Goal: Task Accomplishment & Management: Complete application form

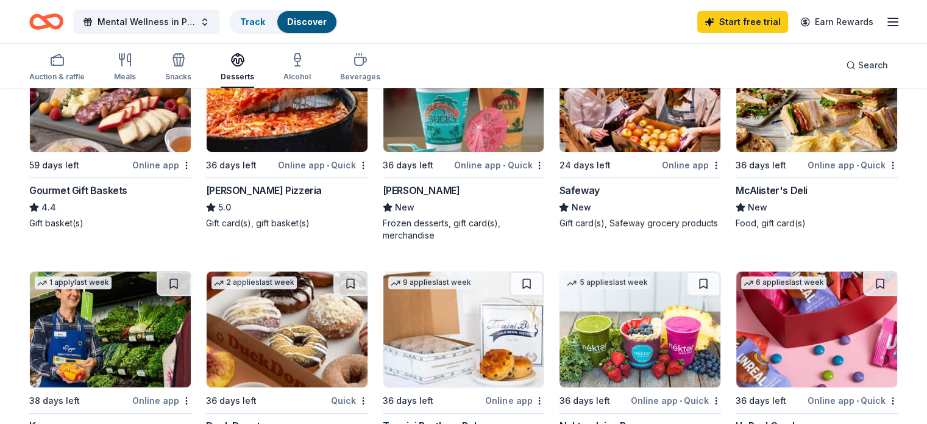
scroll to position [366, 0]
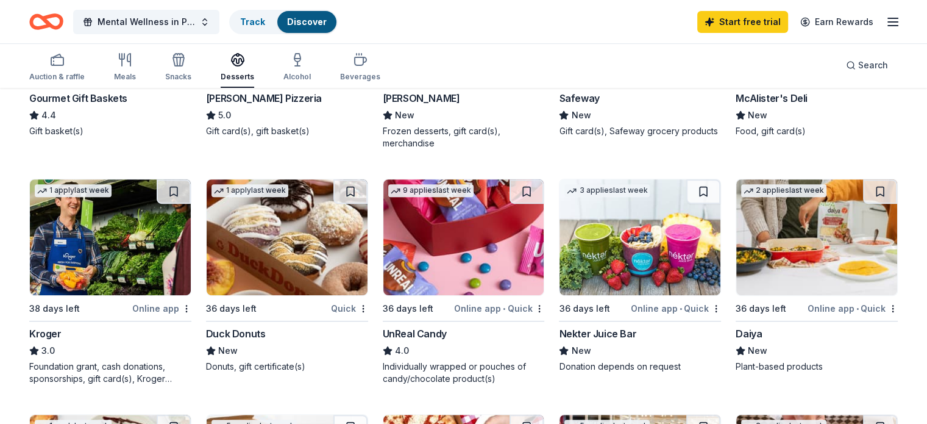
scroll to position [548, 0]
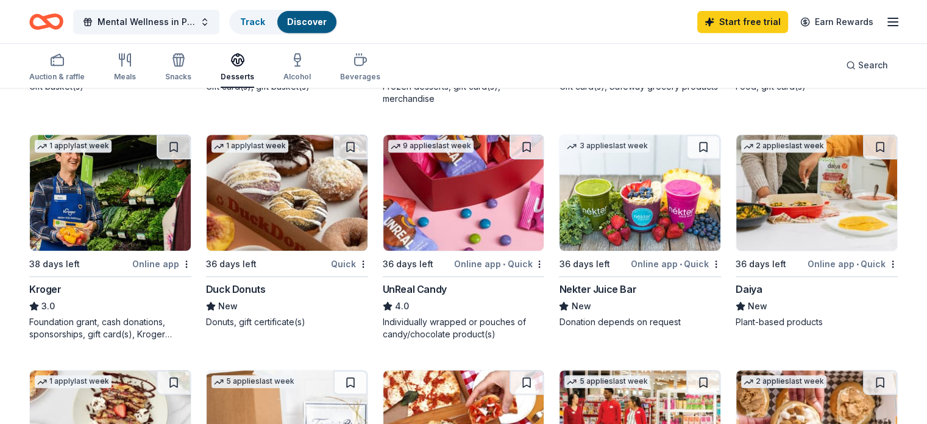
click at [120, 177] on img at bounding box center [110, 193] width 161 height 116
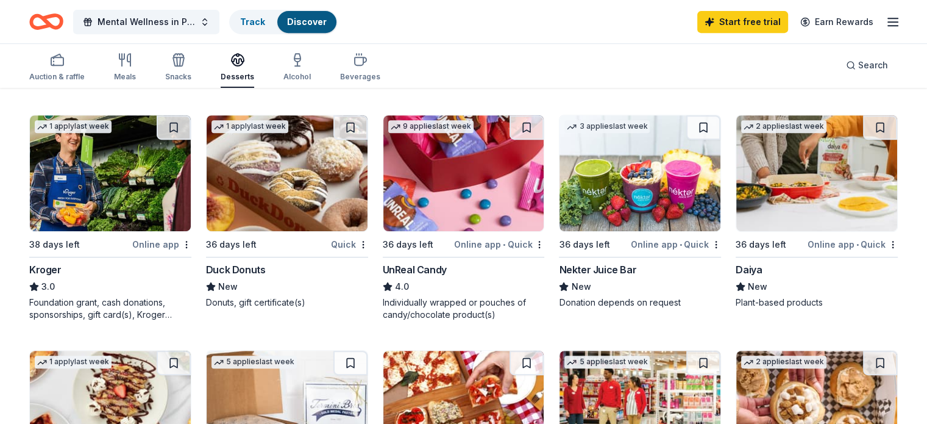
scroll to position [546, 0]
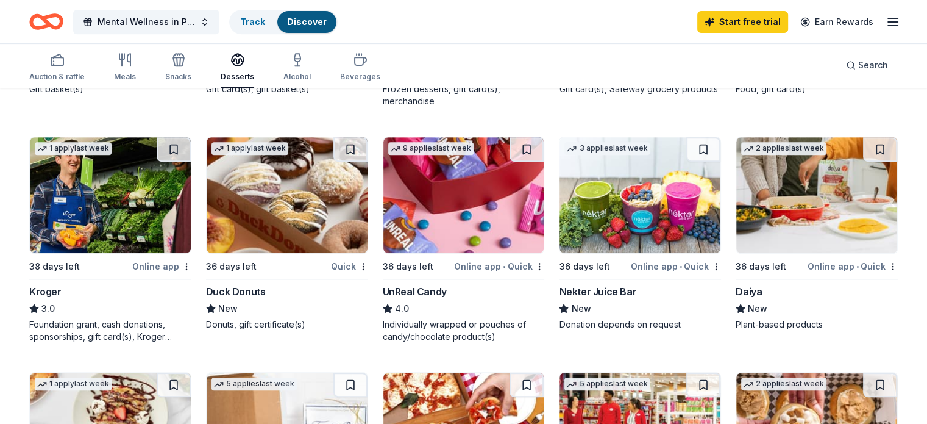
click at [636, 197] on img at bounding box center [639, 195] width 161 height 116
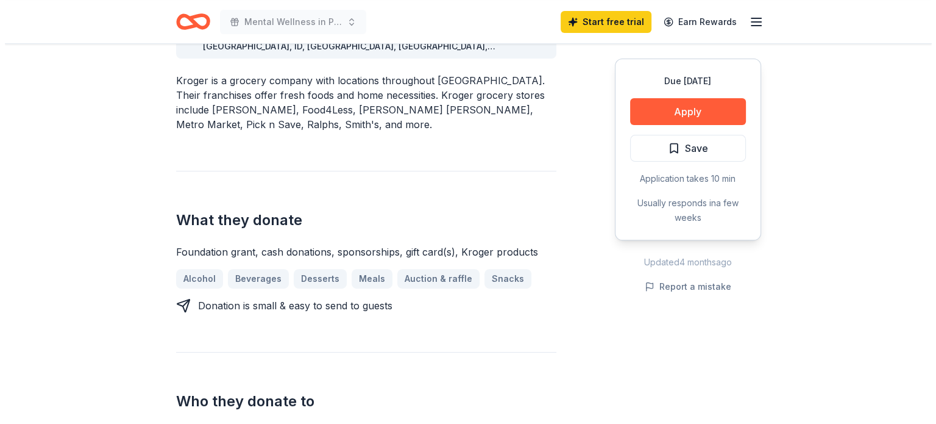
scroll to position [366, 0]
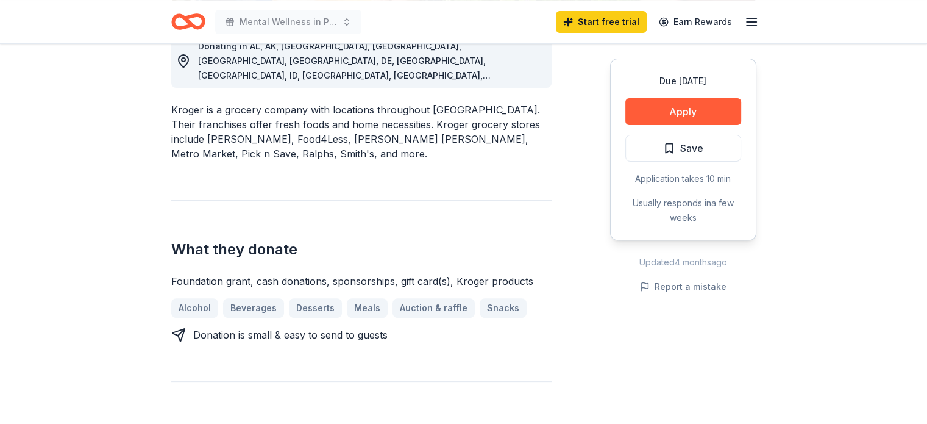
click at [709, 112] on button "Apply" at bounding box center [683, 111] width 116 height 27
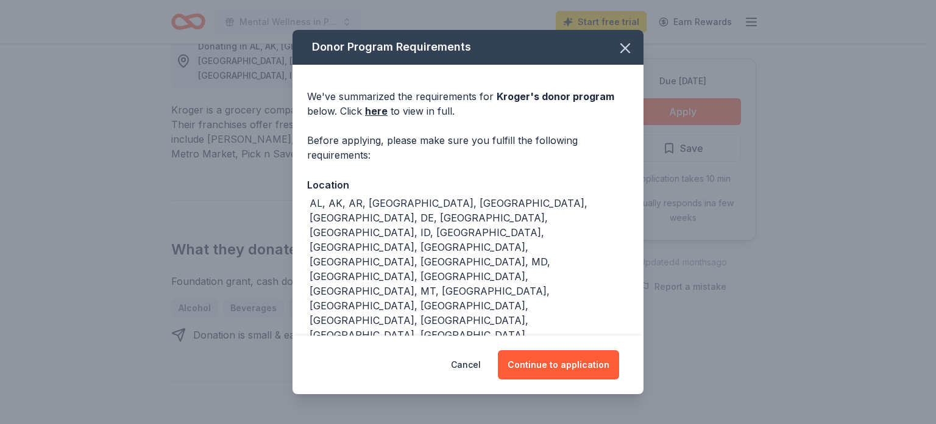
click at [556, 360] on button "Continue to application" at bounding box center [558, 364] width 121 height 29
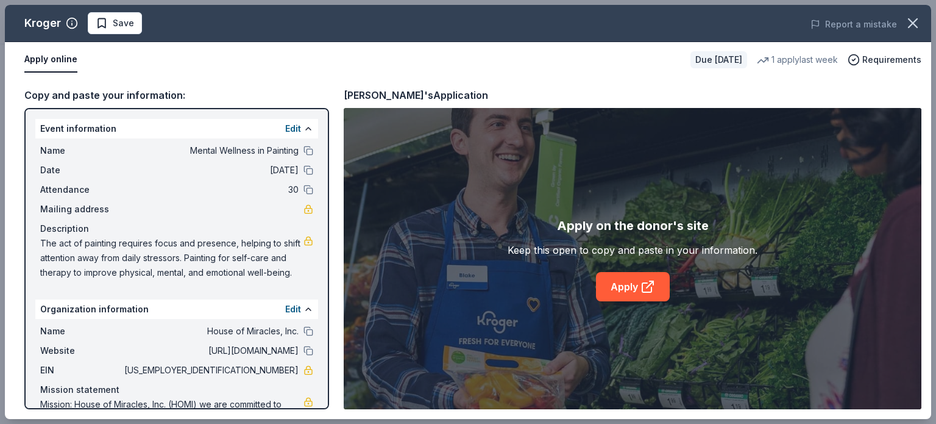
click at [645, 281] on icon at bounding box center [648, 286] width 15 height 15
click at [623, 295] on link "Apply" at bounding box center [633, 286] width 74 height 29
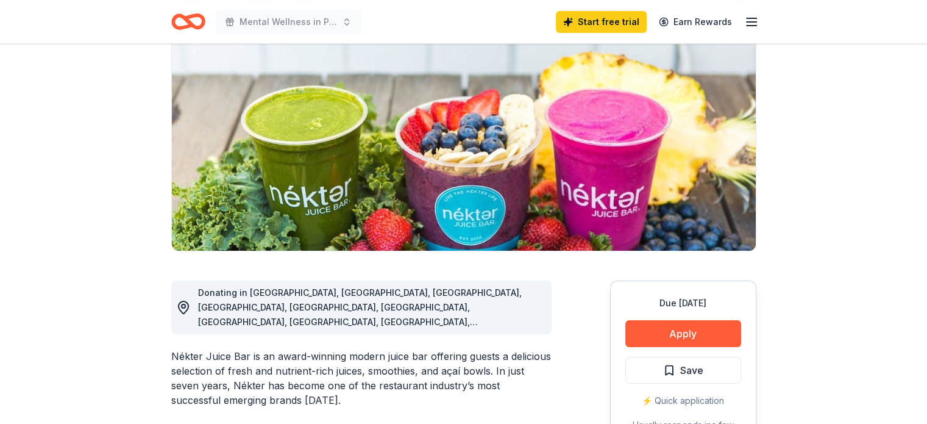
scroll to position [183, 0]
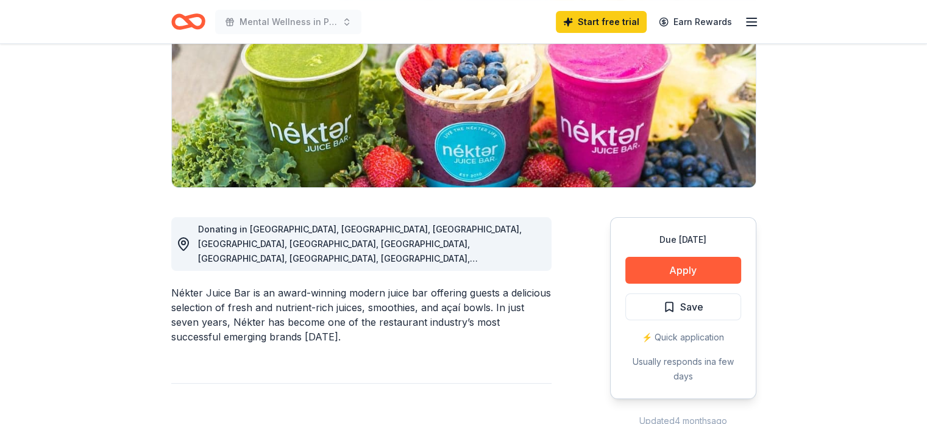
drag, startPoint x: 166, startPoint y: 277, endPoint x: 235, endPoint y: 279, distance: 69.5
click at [246, 285] on div "Nékter Juice Bar is an award-winning modern juice bar offering guests a delicio…" at bounding box center [361, 314] width 380 height 59
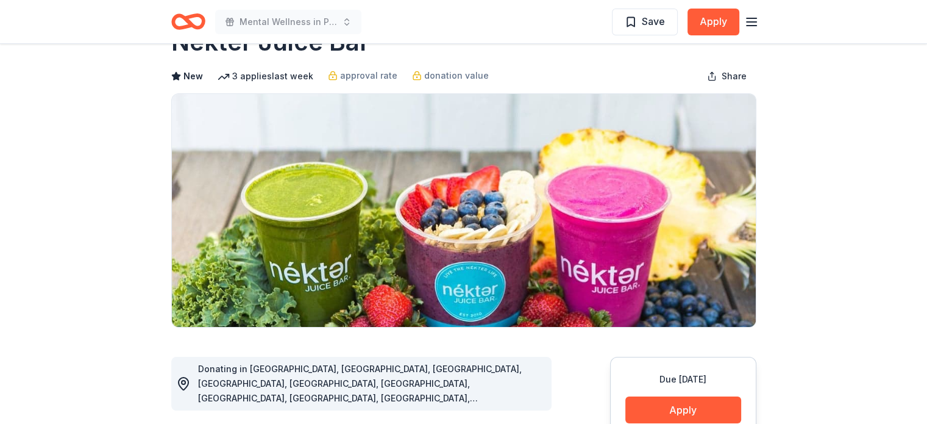
scroll to position [0, 0]
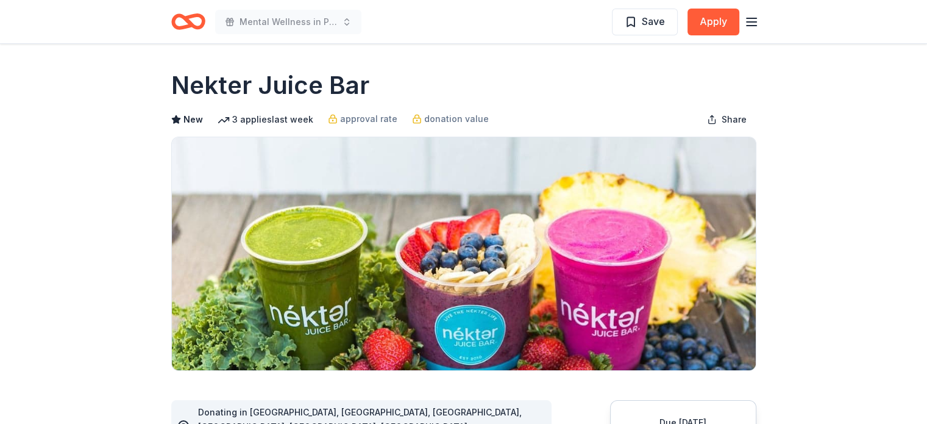
drag, startPoint x: 300, startPoint y: 80, endPoint x: 200, endPoint y: 83, distance: 100.6
click at [204, 82] on div "Nekter Juice Bar" at bounding box center [463, 85] width 585 height 34
drag, startPoint x: 172, startPoint y: 85, endPoint x: 272, endPoint y: 94, distance: 100.4
drag, startPoint x: 283, startPoint y: 94, endPoint x: 289, endPoint y: 86, distance: 10.4
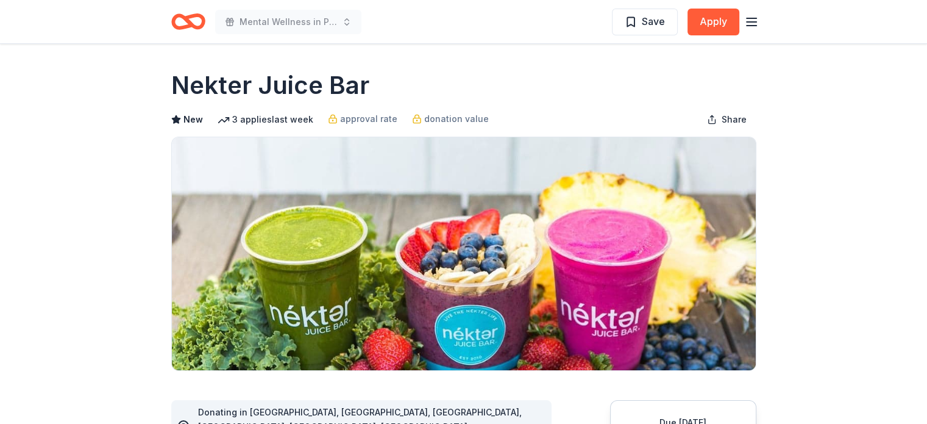
click at [286, 91] on h1 "Nekter Juice Bar" at bounding box center [270, 85] width 198 height 34
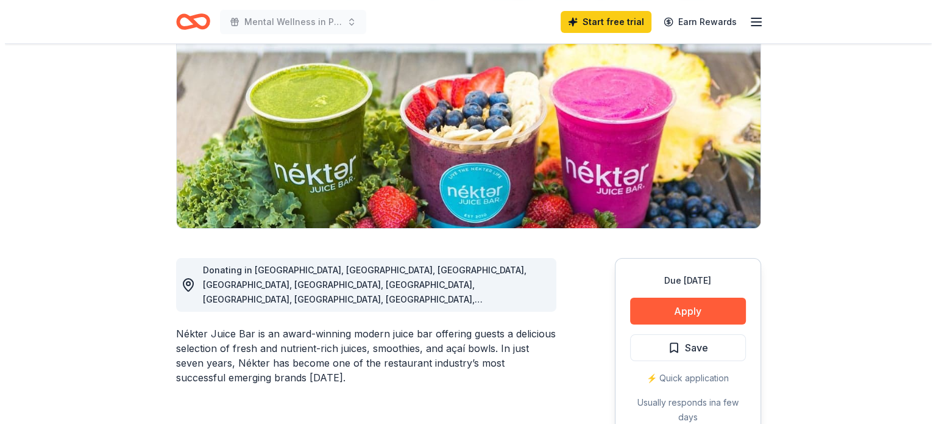
scroll to position [244, 0]
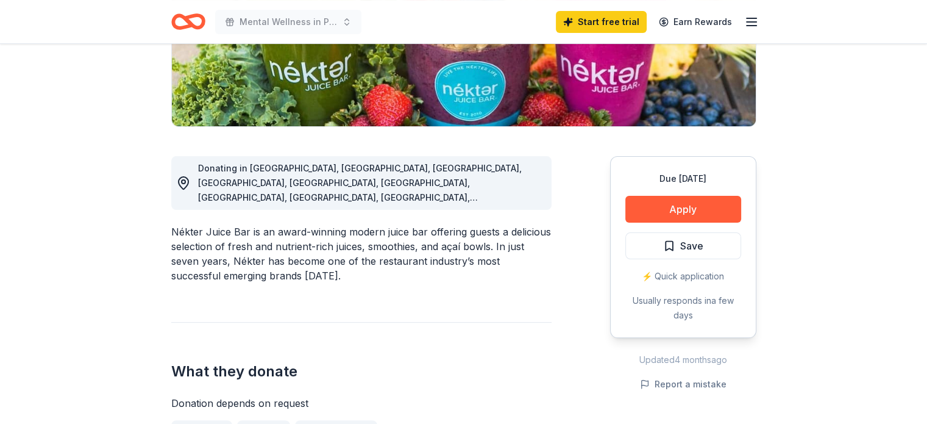
click at [694, 207] on button "Apply" at bounding box center [683, 209] width 116 height 27
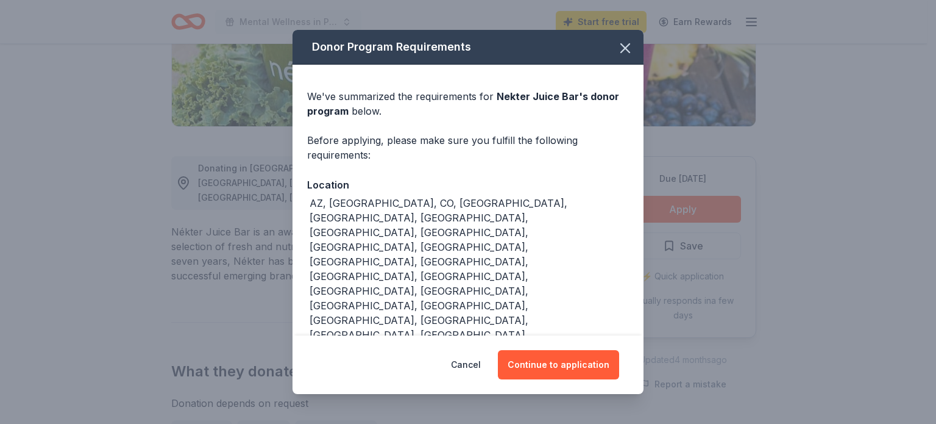
click at [581, 350] on button "Continue to application" at bounding box center [558, 364] width 121 height 29
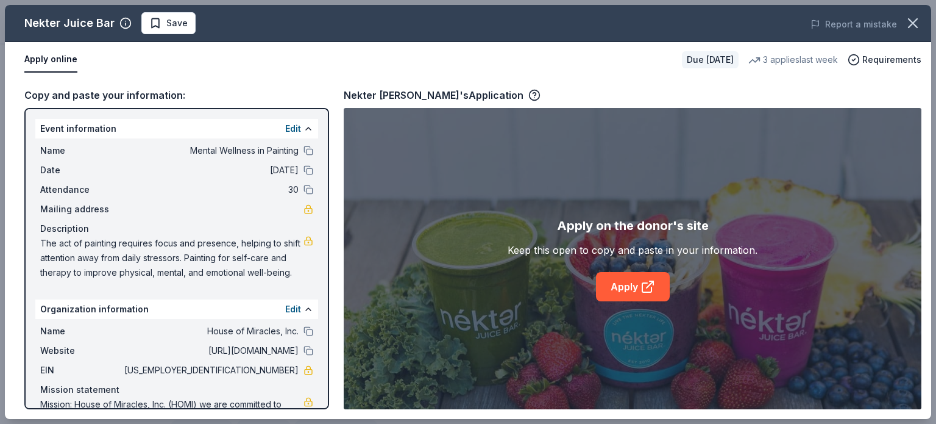
click at [633, 288] on link "Apply" at bounding box center [633, 286] width 74 height 29
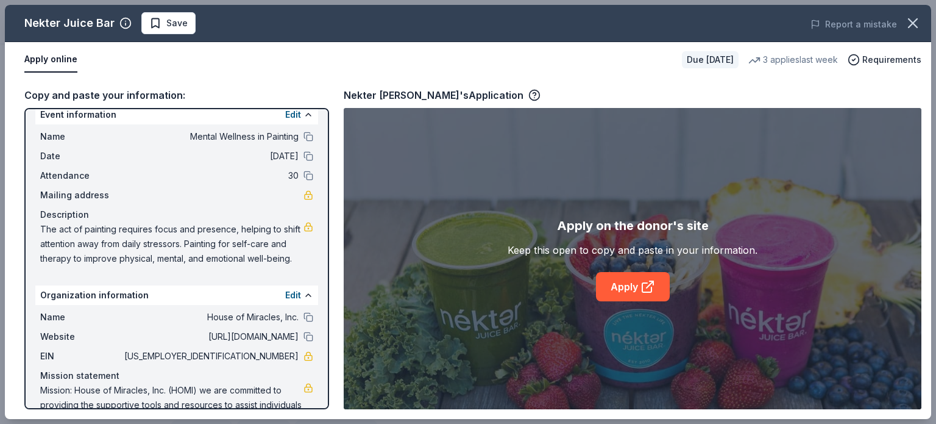
scroll to position [0, 0]
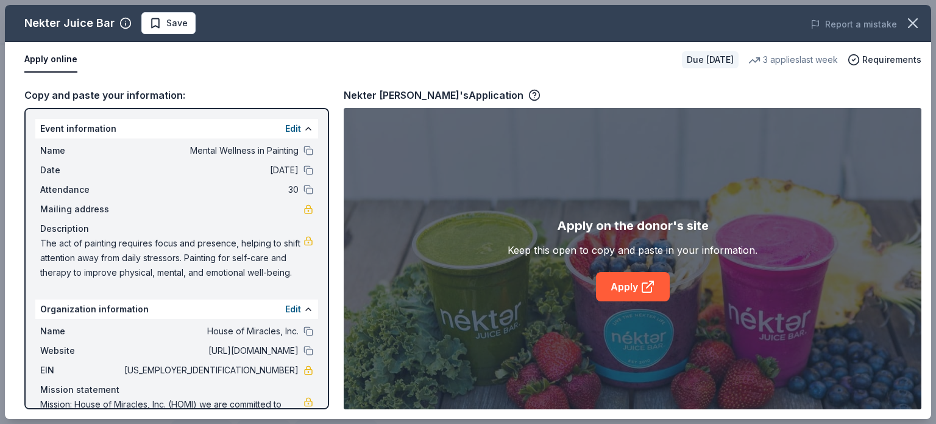
click at [630, 291] on link "Apply" at bounding box center [633, 286] width 74 height 29
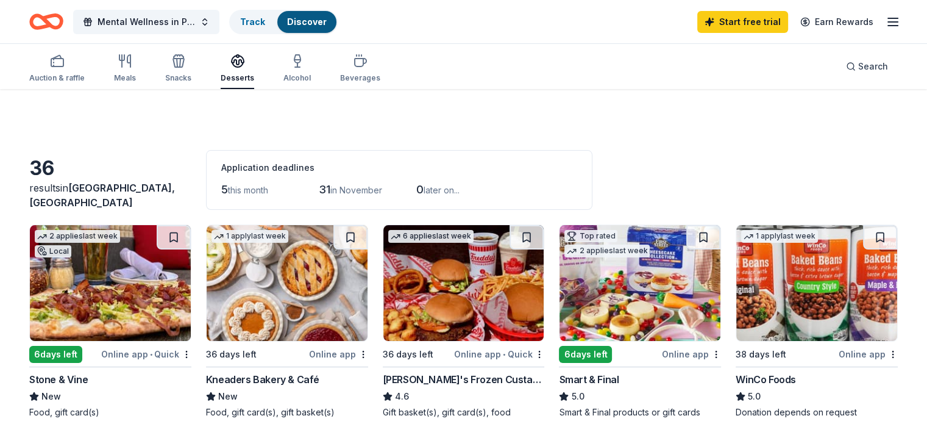
scroll to position [122, 0]
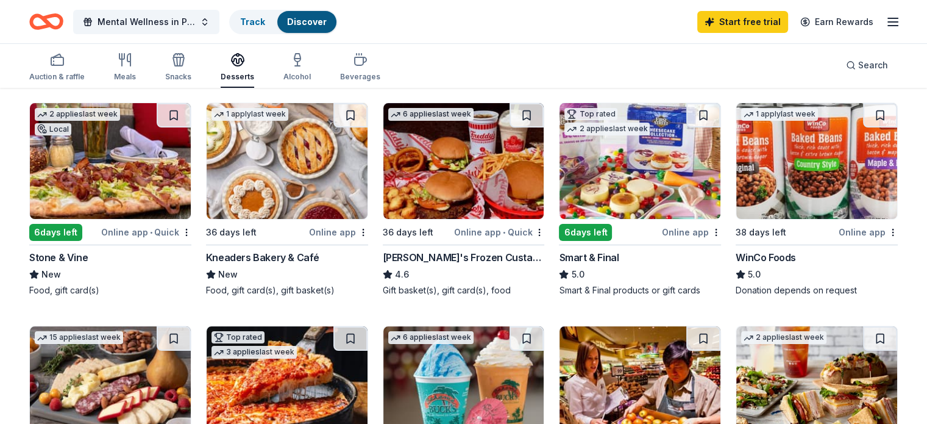
click at [475, 158] on img at bounding box center [463, 161] width 161 height 116
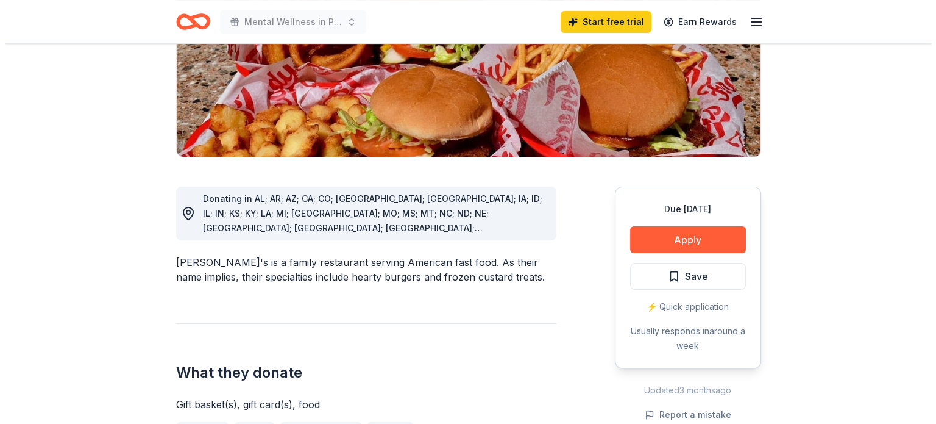
scroll to position [244, 0]
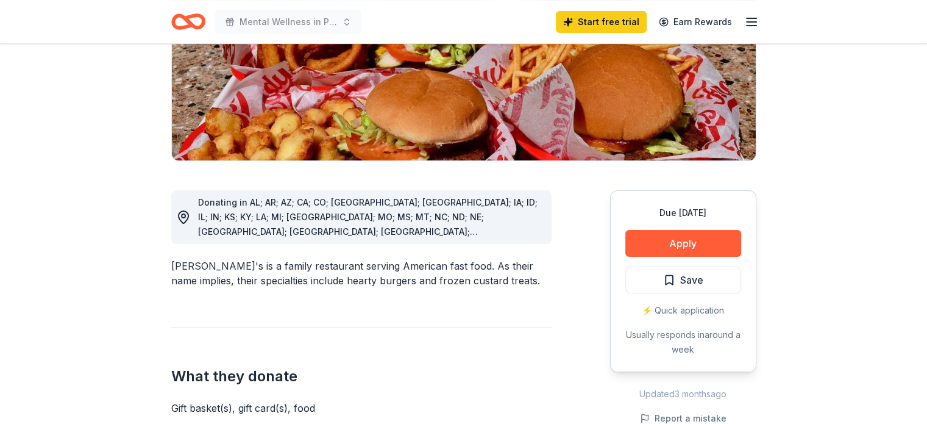
click at [725, 230] on button "Apply" at bounding box center [683, 243] width 116 height 27
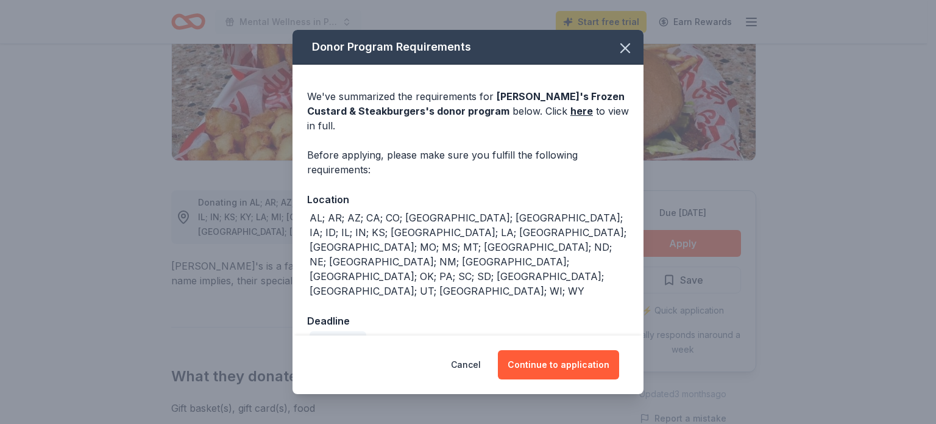
click at [594, 350] on button "Continue to application" at bounding box center [558, 364] width 121 height 29
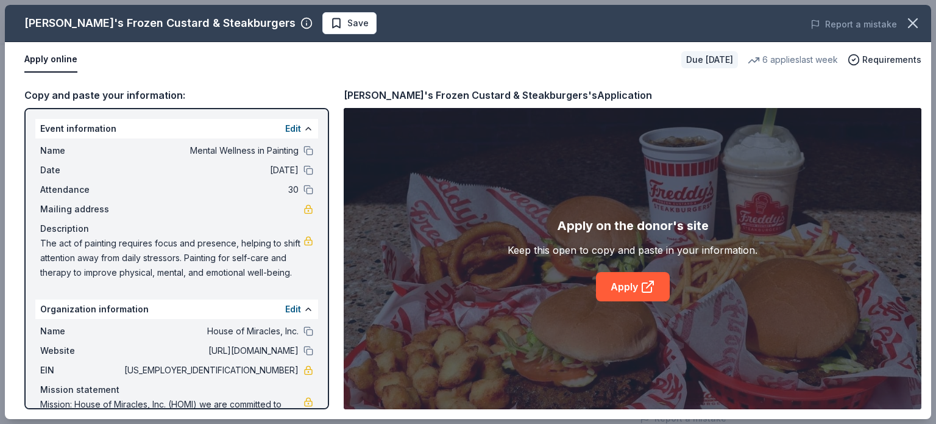
click at [612, 291] on link "Apply" at bounding box center [633, 286] width 74 height 29
